Goal: Navigation & Orientation: Understand site structure

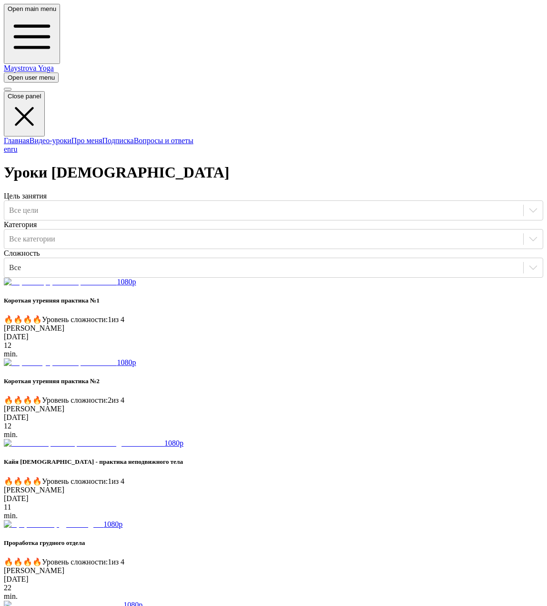
click at [30, 136] on link "Главная" at bounding box center [17, 140] width 26 height 8
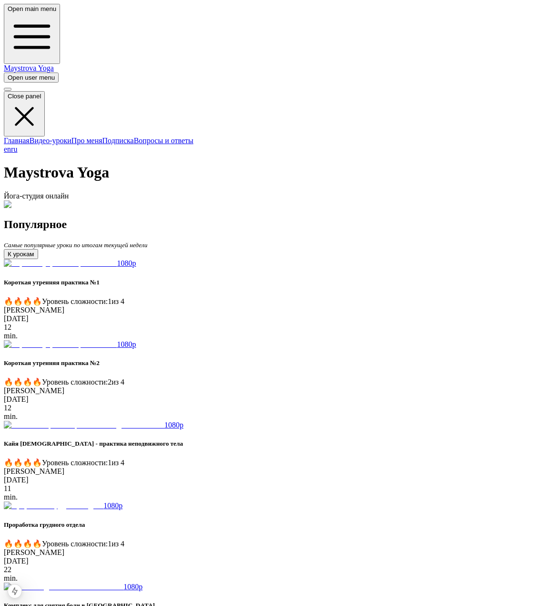
click at [103, 136] on link "Подписка" at bounding box center [118, 140] width 31 height 8
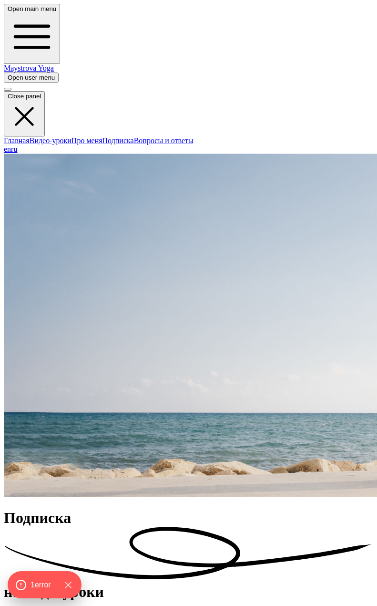
click at [72, 136] on link "Про меня" at bounding box center [87, 140] width 31 height 8
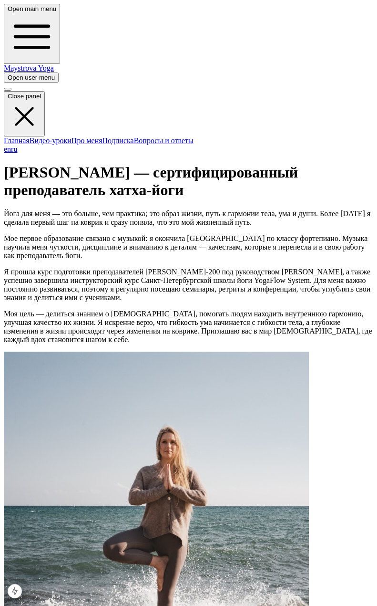
click at [11, 153] on link "en" at bounding box center [7, 149] width 7 height 8
